Goal: Find specific page/section: Find specific page/section

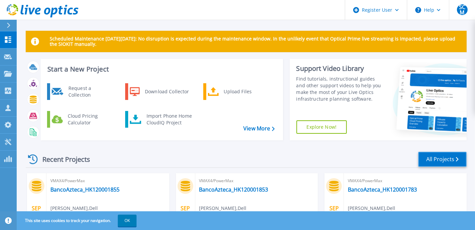
click at [448, 161] on link "All Projects" at bounding box center [442, 159] width 48 height 15
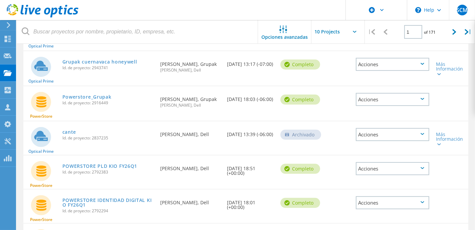
scroll to position [270, 0]
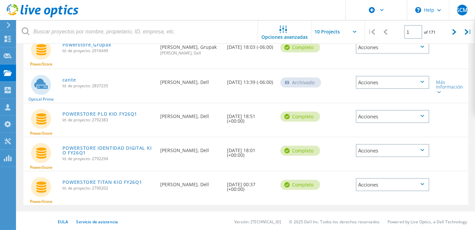
click at [18, 165] on div "Nombre del proyecto Fecha de creación Estado Acciones VMAX4/PowerMax BancoAztec…" at bounding box center [246, 29] width 458 height 366
click at [452, 29] on div at bounding box center [455, 32] width 14 height 24
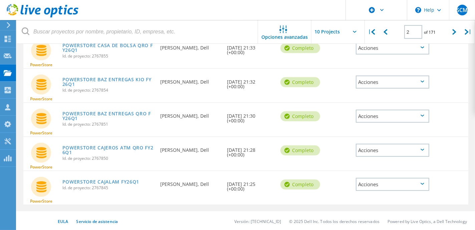
scroll to position [267, 0]
click at [453, 40] on div at bounding box center [455, 32] width 14 height 24
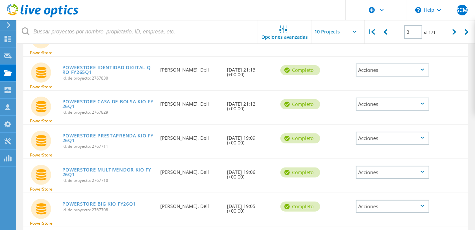
scroll to position [267, 0]
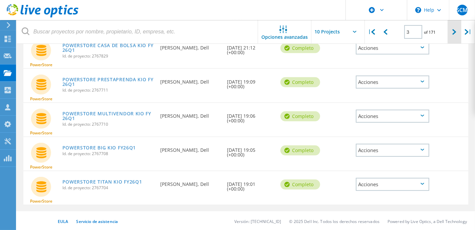
click at [450, 30] on div at bounding box center [455, 32] width 14 height 24
type input "4"
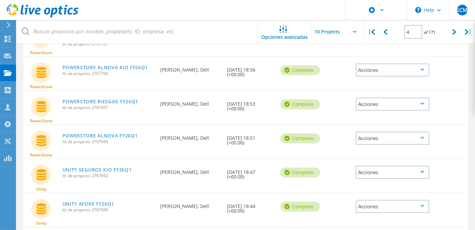
scroll to position [49, 0]
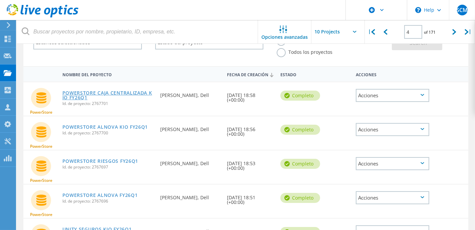
click at [129, 94] on link "POWERSTORE CAJA CENTRALIZADA KIO FY26Q1" at bounding box center [107, 94] width 91 height 9
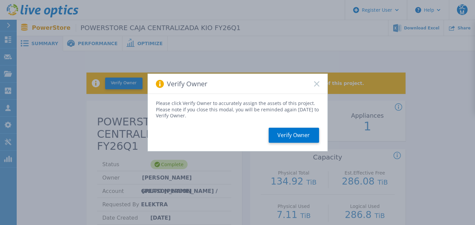
click at [316, 88] on div "Verify Owner" at bounding box center [238, 84] width 180 height 20
click at [315, 81] on icon at bounding box center [316, 83] width 5 height 5
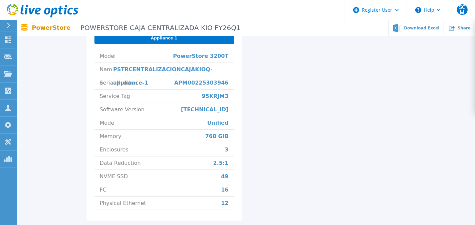
scroll to position [306, 0]
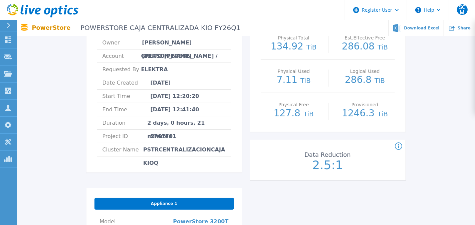
scroll to position [109, 0]
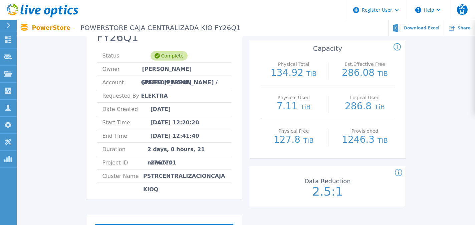
click at [241, 20] on ul "Download Excel Share" at bounding box center [358, 28] width 234 height 16
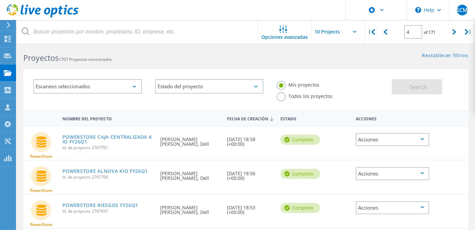
scroll to position [5, 0]
click at [384, 33] on icon at bounding box center [386, 32] width 4 height 6
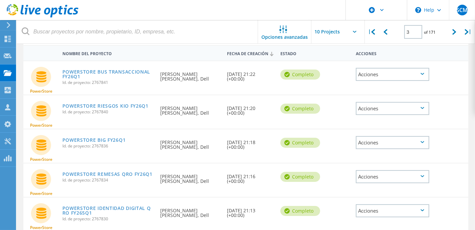
scroll to position [0, 0]
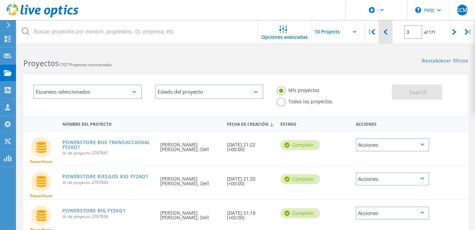
click at [385, 31] on icon at bounding box center [386, 32] width 4 height 6
type input "2"
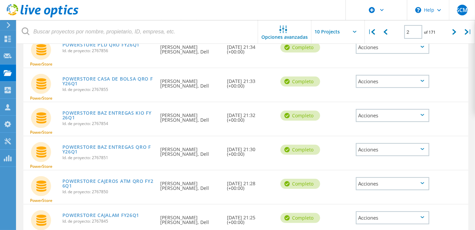
scroll to position [237, 0]
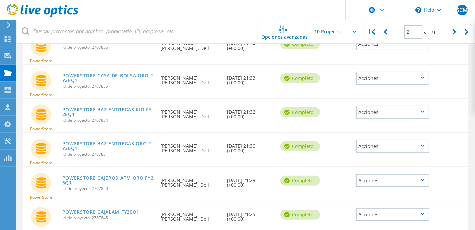
click at [145, 178] on link "POWERSTORE CAJEROS ATM QRO FY26Q1" at bounding box center [107, 179] width 91 height 9
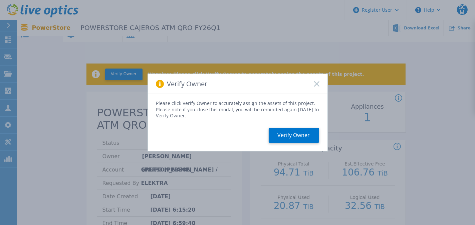
scroll to position [64, 0]
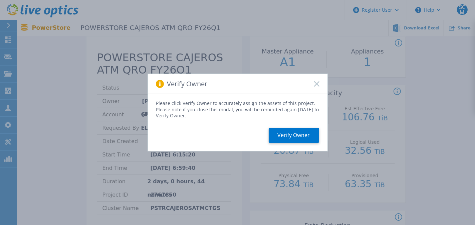
click at [317, 84] on rect at bounding box center [317, 84] width 6 height 6
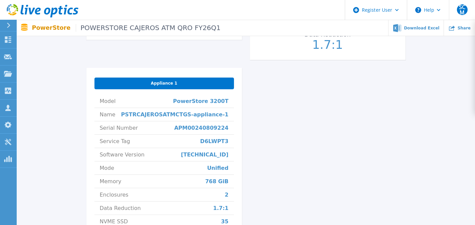
scroll to position [268, 0]
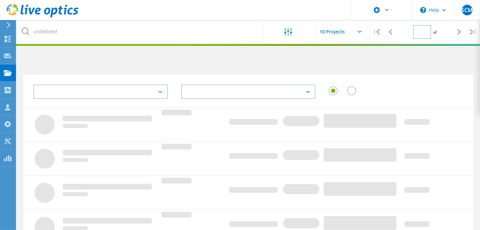
type input "2"
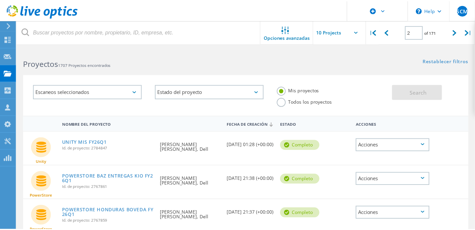
scroll to position [237, 0]
